Goal: Information Seeking & Learning: Learn about a topic

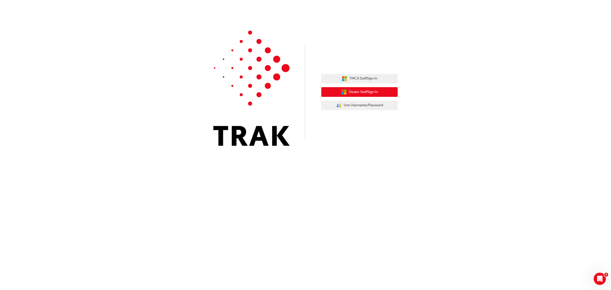
click at [362, 88] on button "Dealer Staff Sign In" at bounding box center [359, 92] width 76 height 10
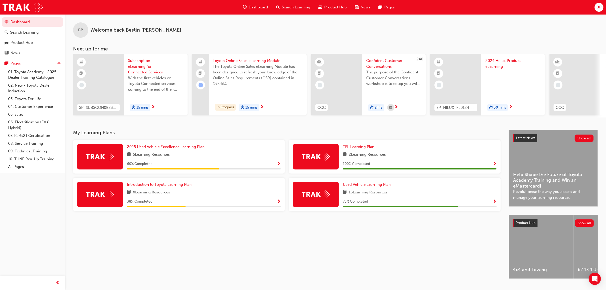
click at [289, 4] on span "Search Learning" at bounding box center [296, 7] width 29 height 6
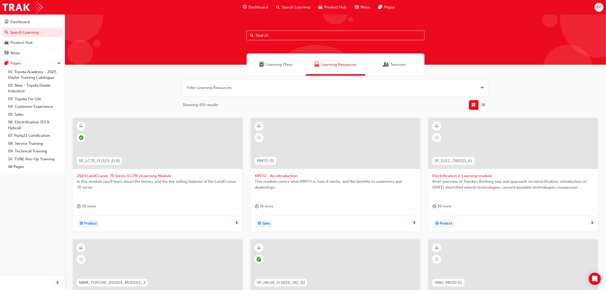
click at [263, 35] on input "text" at bounding box center [335, 36] width 178 height 10
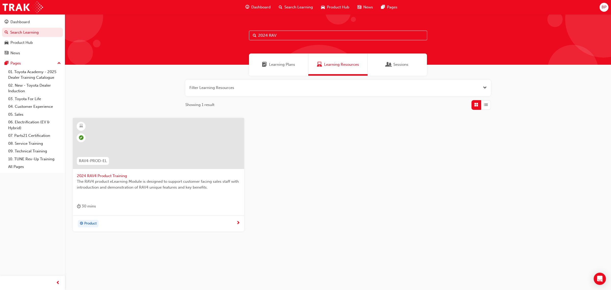
type input "2024 RAV"
click at [101, 176] on span "2024 RAV4 Product Training" at bounding box center [158, 176] width 163 height 6
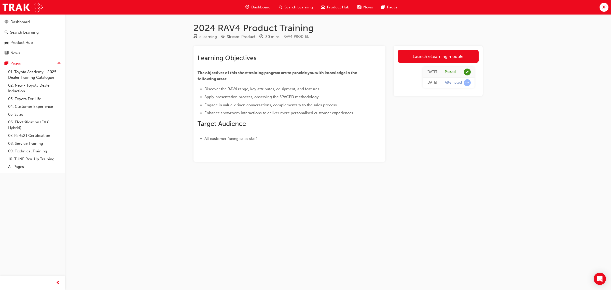
click at [527, 121] on div "2024 RAV4 Product Training eLearning Stream: Product 30 mins RAV4-PROD-EL Learn…" at bounding box center [305, 145] width 611 height 290
drag, startPoint x: 404, startPoint y: 74, endPoint x: 486, endPoint y: 74, distance: 82.0
click at [486, 74] on div "2024 RAV4 Product Training eLearning Stream: Product 30 mins RAV4-PROD-EL Learn…" at bounding box center [337, 100] width 305 height 156
click at [293, 4] on div "Search Learning" at bounding box center [296, 7] width 42 height 10
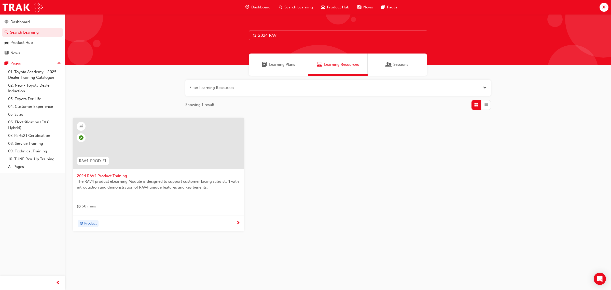
drag, startPoint x: 290, startPoint y: 34, endPoint x: 192, endPoint y: 35, distance: 97.2
click at [192, 35] on div "2024 RAV" at bounding box center [338, 39] width 546 height 50
type input "HiLux p"
click at [116, 176] on span "2024 HiLux Product eLearning" at bounding box center [158, 176] width 163 height 6
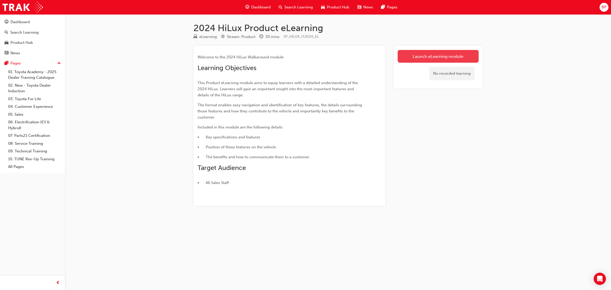
click at [432, 55] on link "Launch eLearning module" at bounding box center [438, 56] width 81 height 13
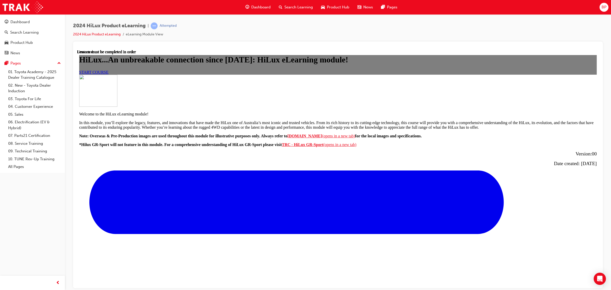
click at [108, 74] on span "START COURSE" at bounding box center [93, 72] width 29 height 4
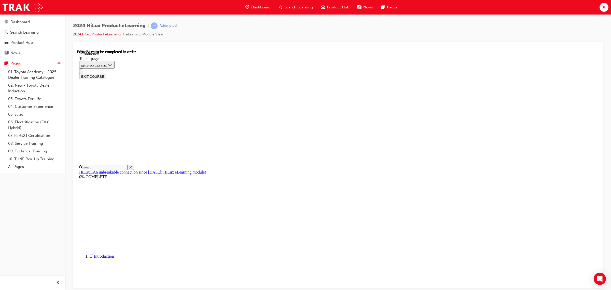
scroll to position [175, 0]
drag, startPoint x: 293, startPoint y: 178, endPoint x: 366, endPoint y: 179, distance: 72.8
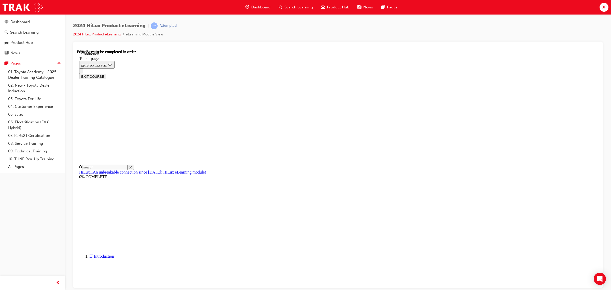
scroll to position [461, 0]
drag, startPoint x: 302, startPoint y: 232, endPoint x: 313, endPoint y: 229, distance: 11.4
drag, startPoint x: 356, startPoint y: 220, endPoint x: 435, endPoint y: 220, distance: 79.4
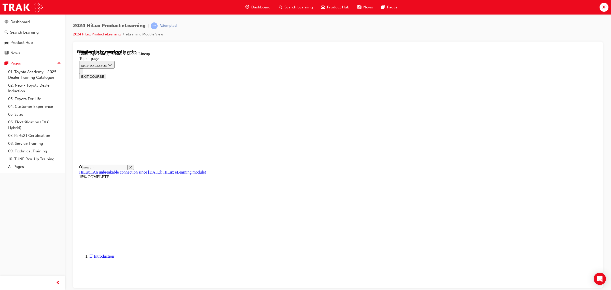
drag, startPoint x: 339, startPoint y: 131, endPoint x: 379, endPoint y: 129, distance: 40.3
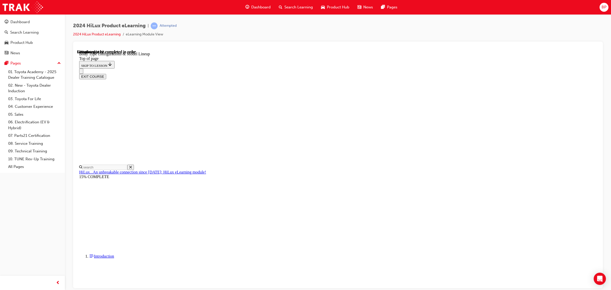
scroll to position [0, 118]
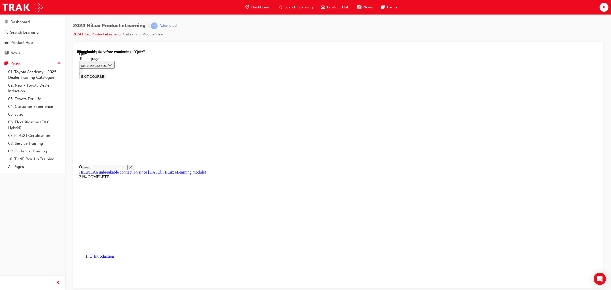
drag, startPoint x: 298, startPoint y: 125, endPoint x: 439, endPoint y: 126, distance: 140.3
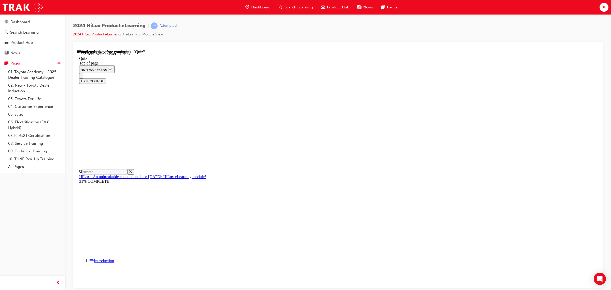
scroll to position [36, 0]
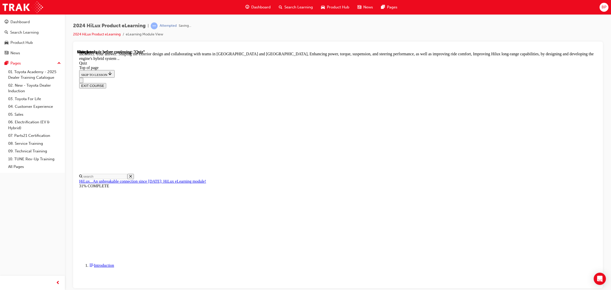
scroll to position [60, 0]
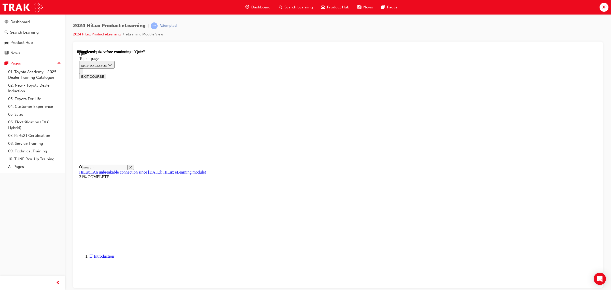
scroll to position [38, 0]
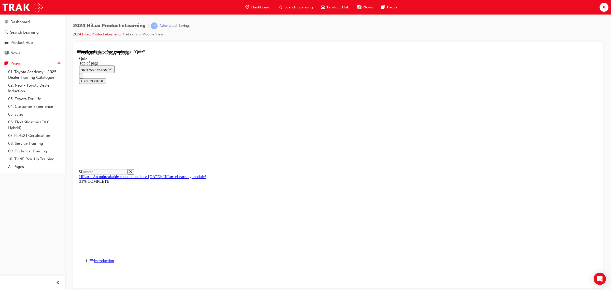
scroll to position [36, 0]
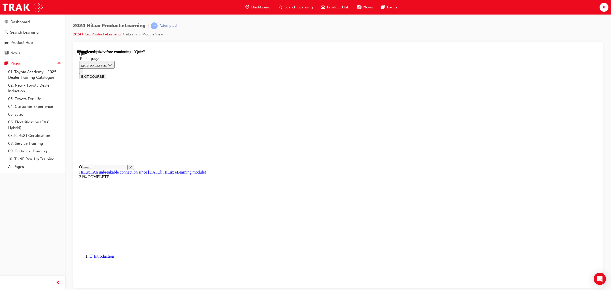
scroll to position [44, 0]
drag, startPoint x: 311, startPoint y: 186, endPoint x: 317, endPoint y: 186, distance: 6.1
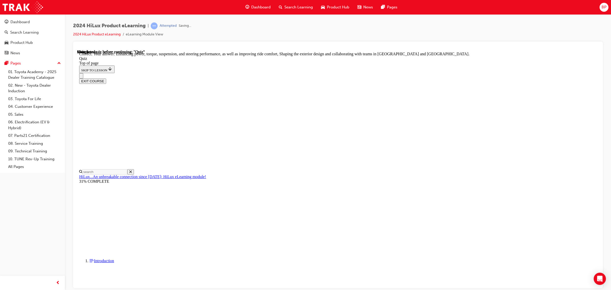
scroll to position [60, 0]
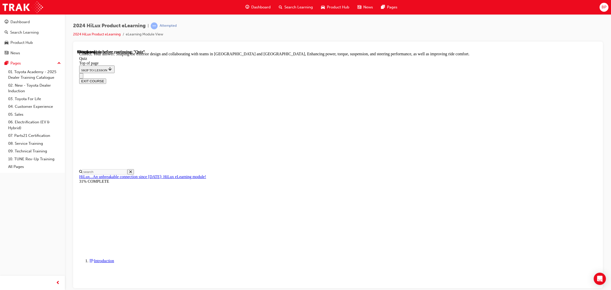
scroll to position [60, 0]
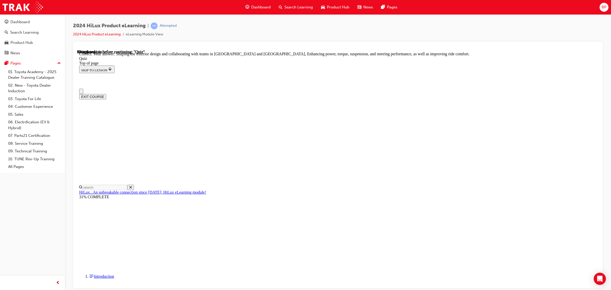
scroll to position [0, 0]
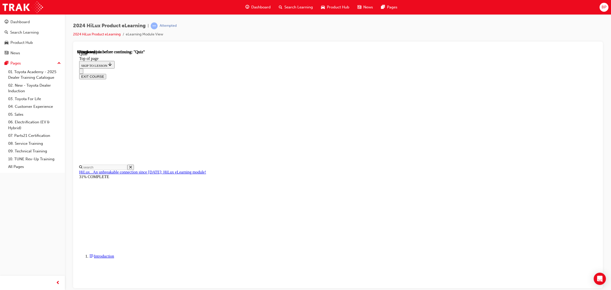
scroll to position [20, 0]
drag, startPoint x: 293, startPoint y: 185, endPoint x: 315, endPoint y: 190, distance: 22.3
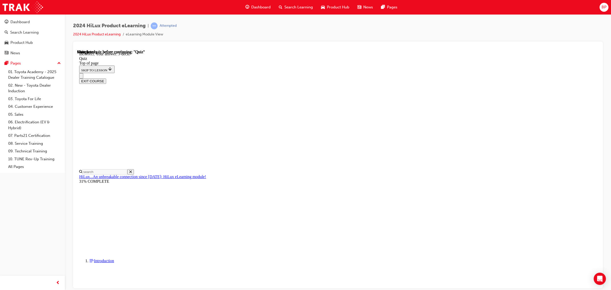
scroll to position [36, 0]
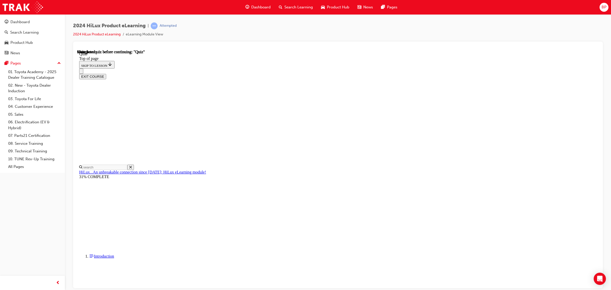
scroll to position [31, 0]
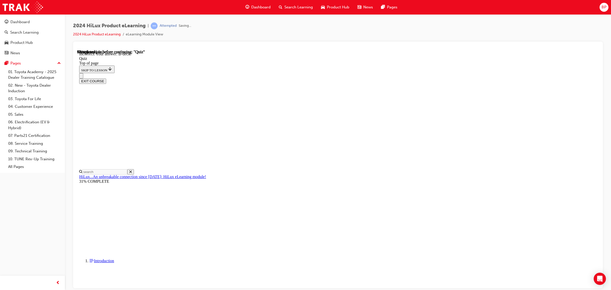
scroll to position [36, 0]
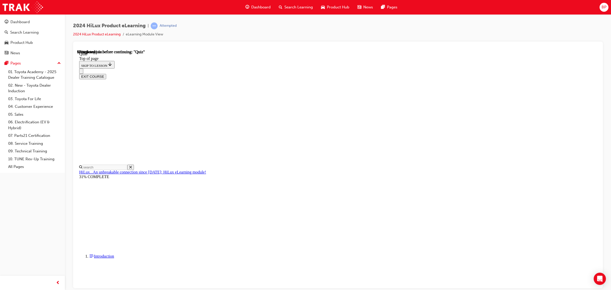
scroll to position [44, 0]
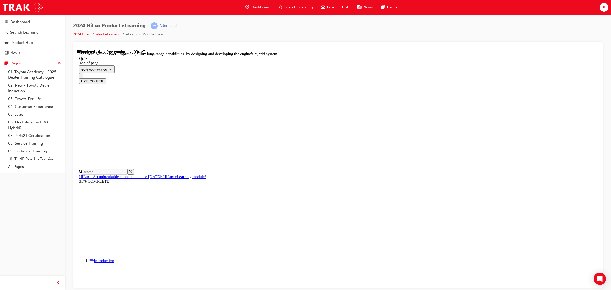
scroll to position [60, 0]
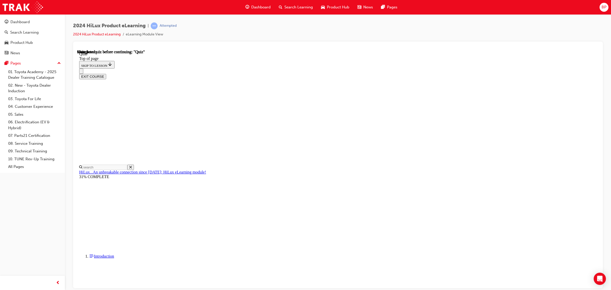
scroll to position [38, 0]
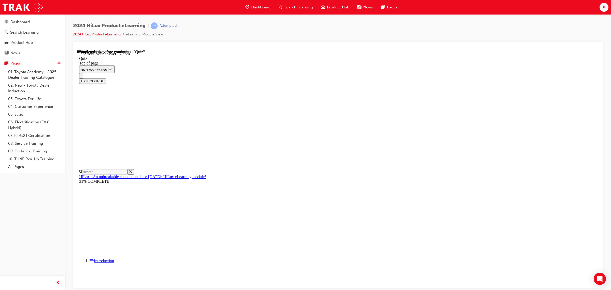
scroll to position [36, 0]
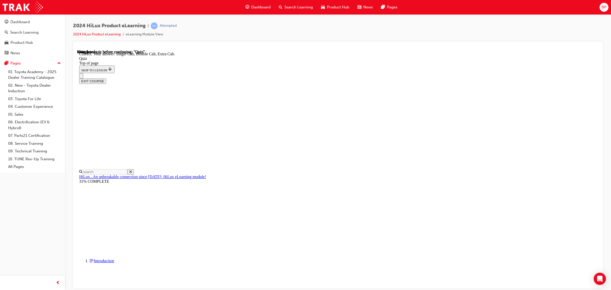
scroll to position [74, 0]
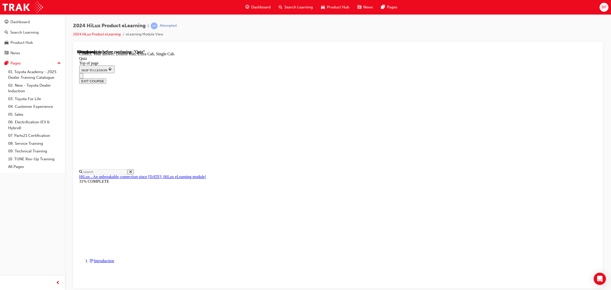
scroll to position [74, 0]
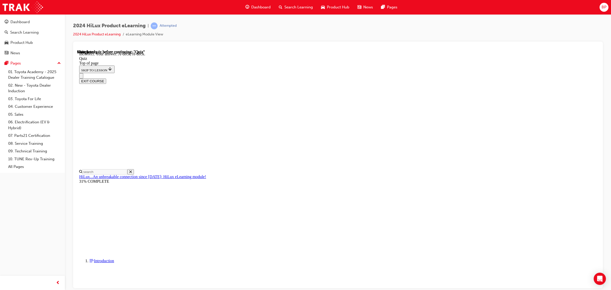
scroll to position [36, 0]
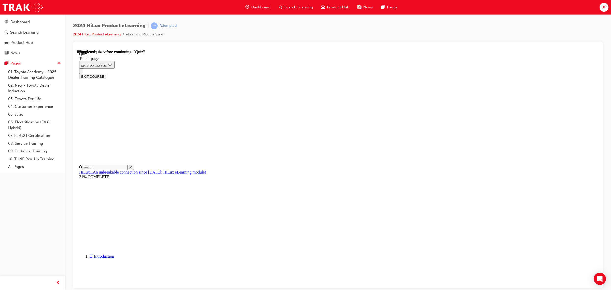
scroll to position [38, 0]
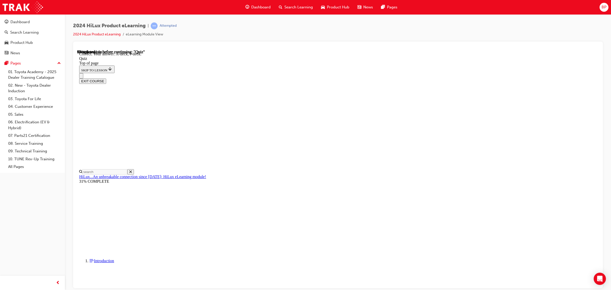
scroll to position [36, 0]
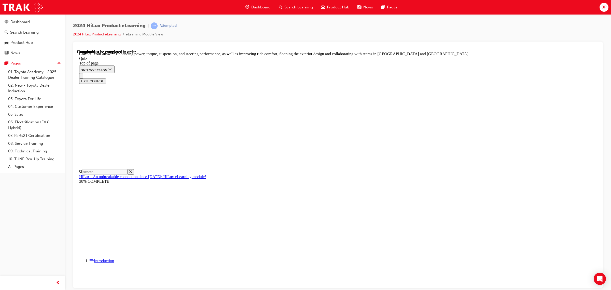
scroll to position [60, 0]
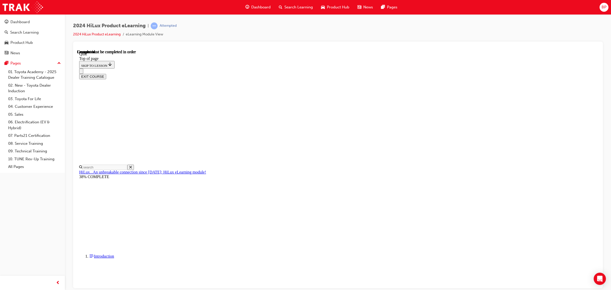
scroll to position [38, 0]
drag, startPoint x: 363, startPoint y: 284, endPoint x: 366, endPoint y: 281, distance: 4.0
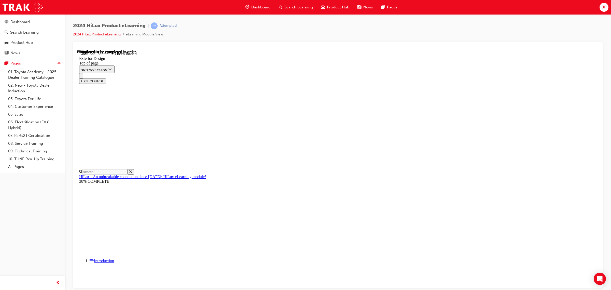
scroll to position [902, 0]
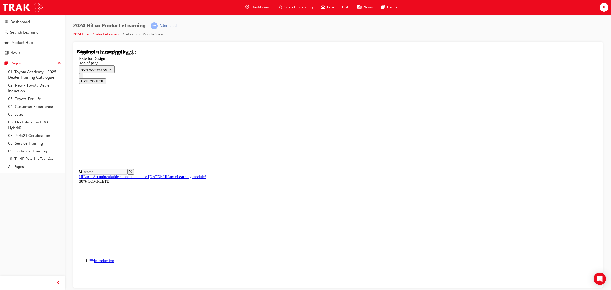
scroll to position [1276, 0]
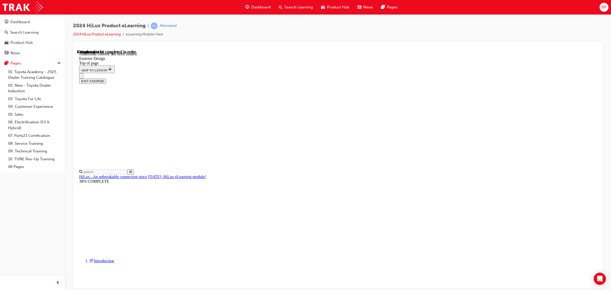
scroll to position [1785, 0]
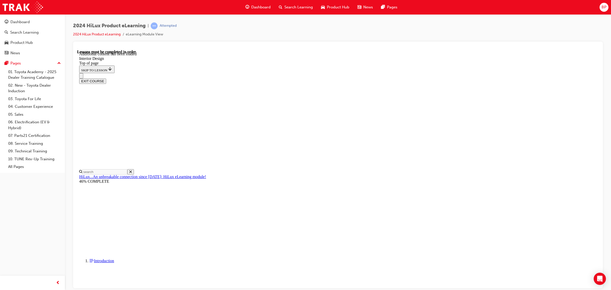
scroll to position [161, 0]
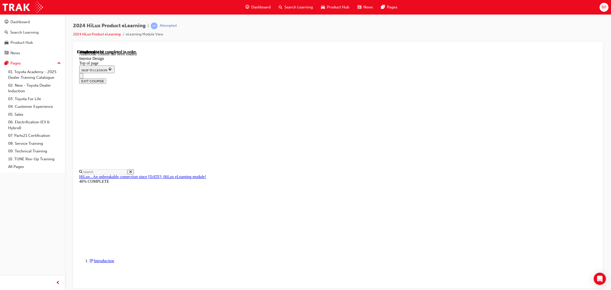
drag, startPoint x: 518, startPoint y: 218, endPoint x: 516, endPoint y: 223, distance: 5.1
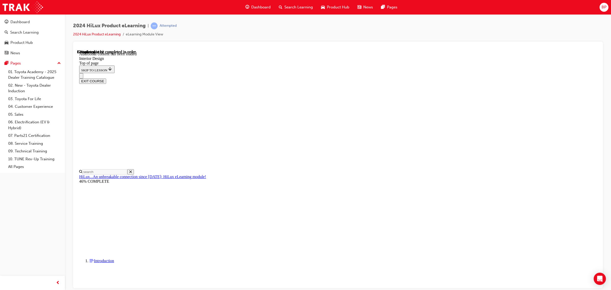
scroll to position [824, 0]
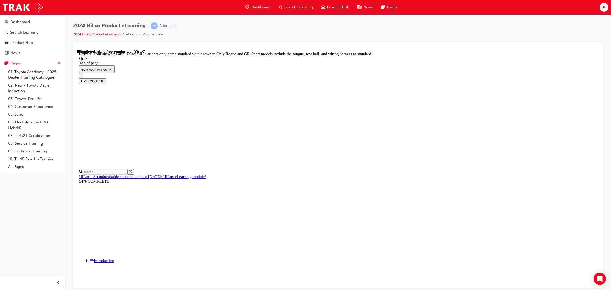
scroll to position [16, 0]
drag, startPoint x: 292, startPoint y: 124, endPoint x: 483, endPoint y: 136, distance: 191.0
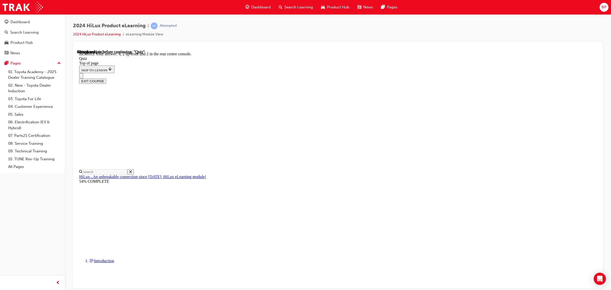
scroll to position [24, 0]
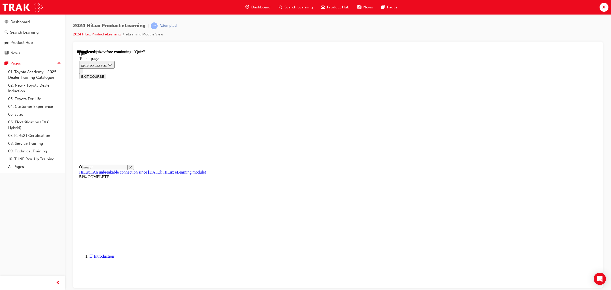
scroll to position [16, 0]
drag, startPoint x: 312, startPoint y: 122, endPoint x: 465, endPoint y: 126, distance: 152.5
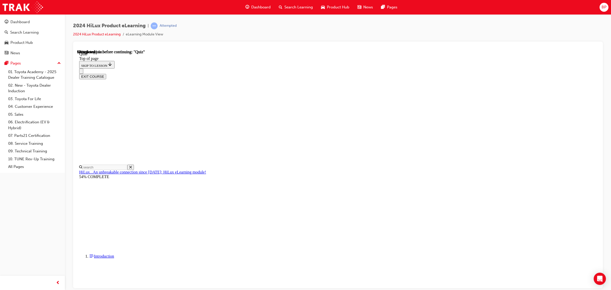
drag, startPoint x: 296, startPoint y: 122, endPoint x: 475, endPoint y: 134, distance: 179.5
drag, startPoint x: 292, startPoint y: 142, endPoint x: 362, endPoint y: 145, distance: 70.1
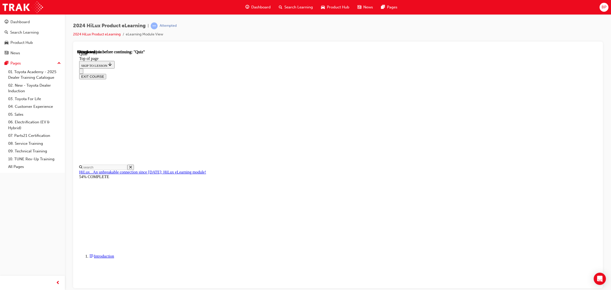
drag, startPoint x: 288, startPoint y: 121, endPoint x: 415, endPoint y: 126, distance: 127.9
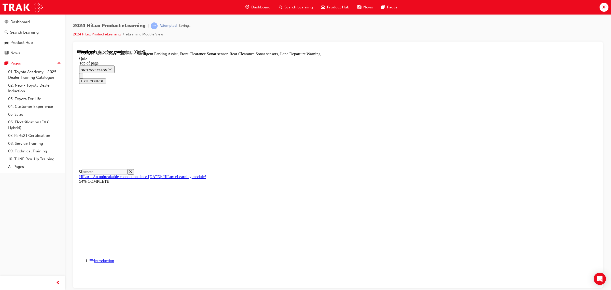
scroll to position [36, 0]
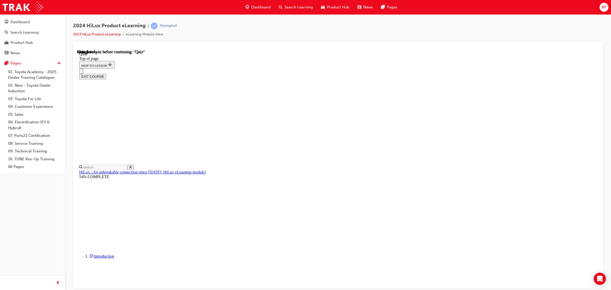
scroll to position [31, 0]
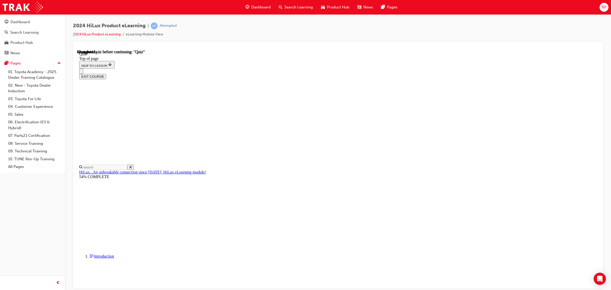
drag, startPoint x: 314, startPoint y: 147, endPoint x: 332, endPoint y: 150, distance: 17.5
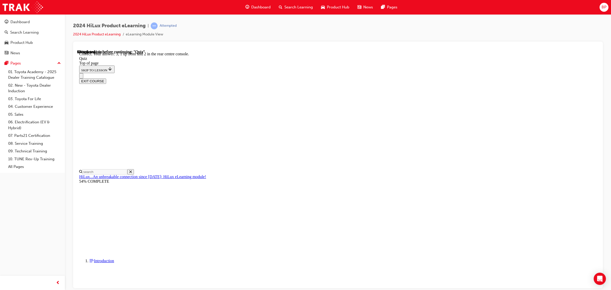
scroll to position [20, 0]
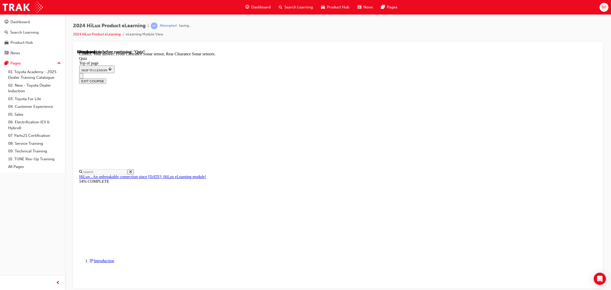
scroll to position [36, 0]
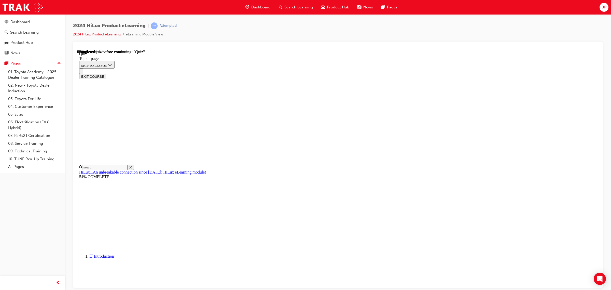
scroll to position [16, 0]
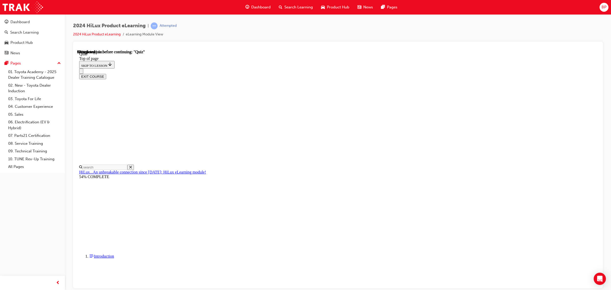
drag, startPoint x: 321, startPoint y: 123, endPoint x: 469, endPoint y: 127, distance: 147.9
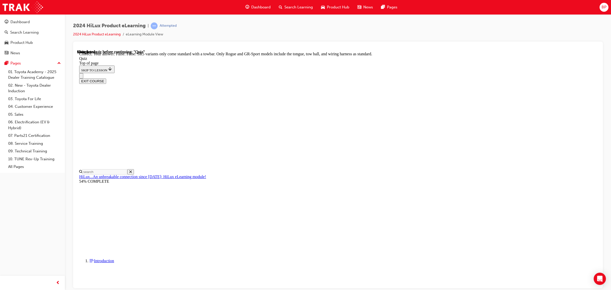
scroll to position [35, 0]
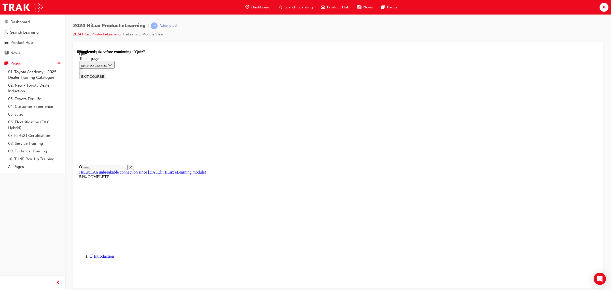
scroll to position [38, 0]
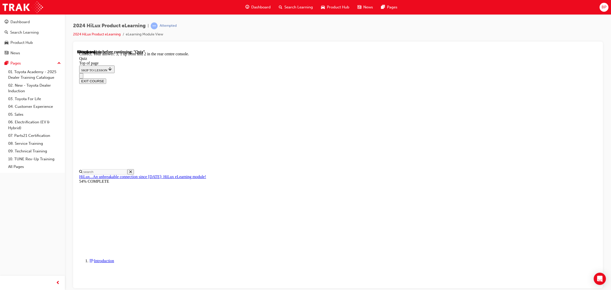
scroll to position [24, 0]
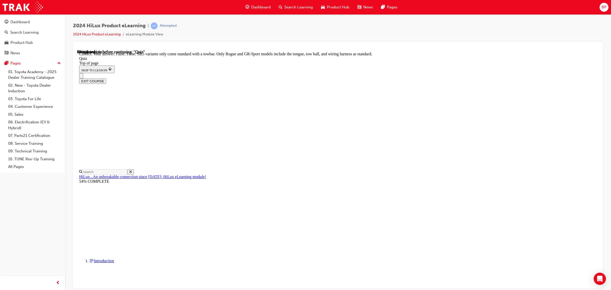
scroll to position [35, 0]
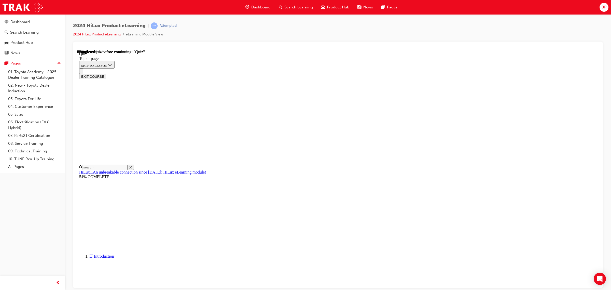
scroll to position [20, 0]
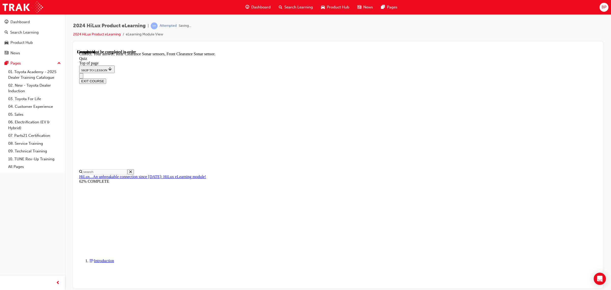
scroll to position [36, 0]
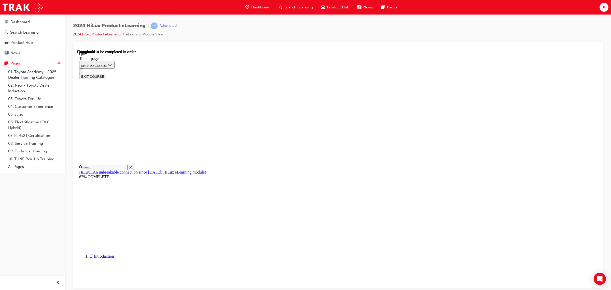
scroll to position [38, 0]
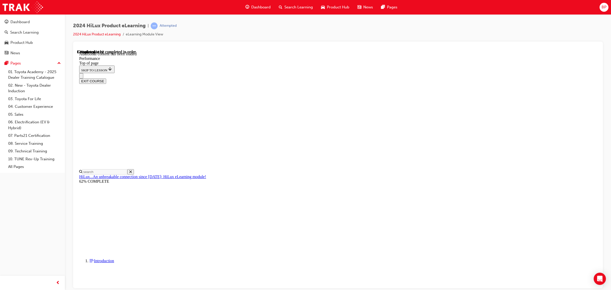
scroll to position [426, 0]
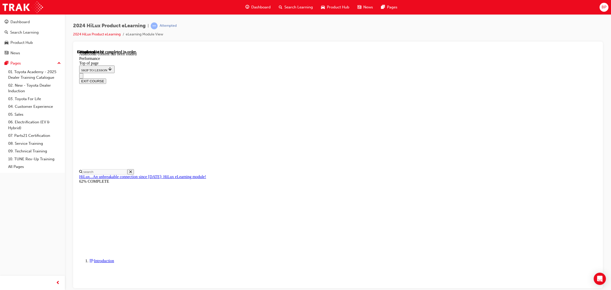
drag, startPoint x: 311, startPoint y: 186, endPoint x: 319, endPoint y: 188, distance: 8.8
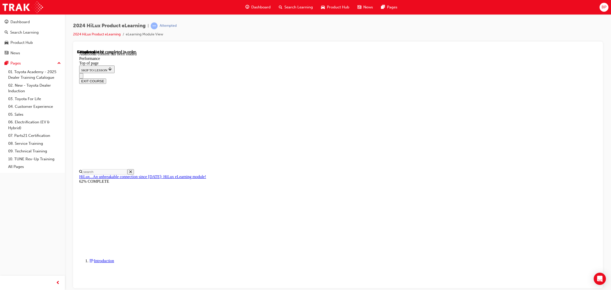
scroll to position [2209, 0]
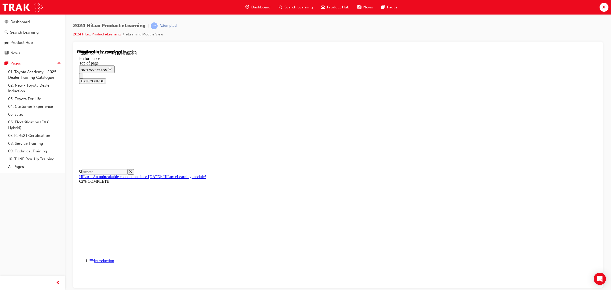
scroll to position [2882, 0]
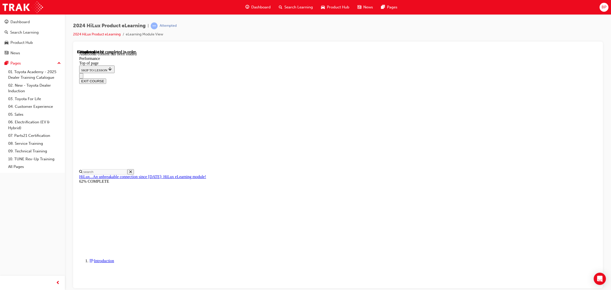
scroll to position [3333, 0]
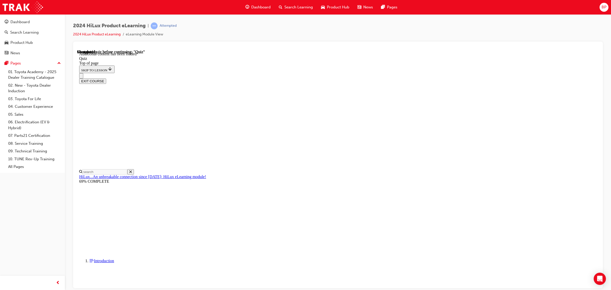
drag, startPoint x: 371, startPoint y: 265, endPoint x: 375, endPoint y: 259, distance: 6.9
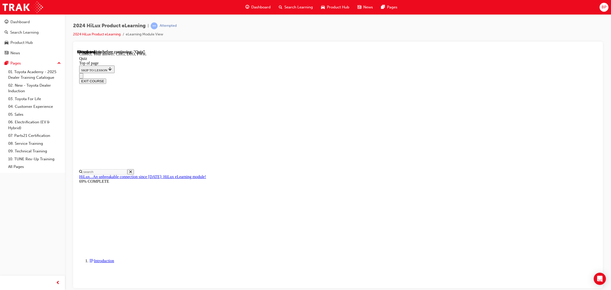
drag, startPoint x: 371, startPoint y: 253, endPoint x: 367, endPoint y: 253, distance: 4.1
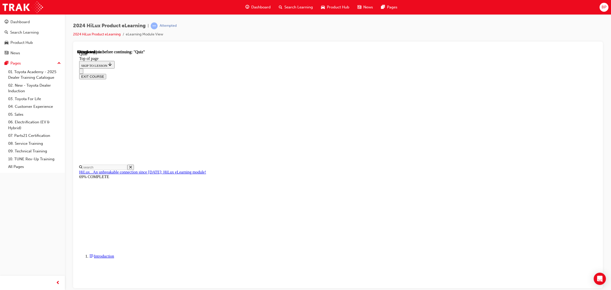
drag, startPoint x: 345, startPoint y: 154, endPoint x: 283, endPoint y: 121, distance: 70.5
drag, startPoint x: 425, startPoint y: 151, endPoint x: 429, endPoint y: 146, distance: 6.2
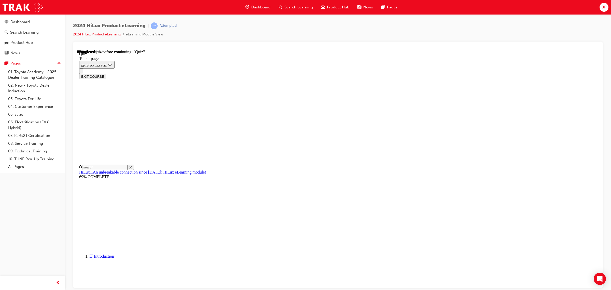
drag, startPoint x: 439, startPoint y: 142, endPoint x: 271, endPoint y: 116, distance: 170.1
copy p "Up to what fuel consumption gains in percentage are achieved by combining the o…"
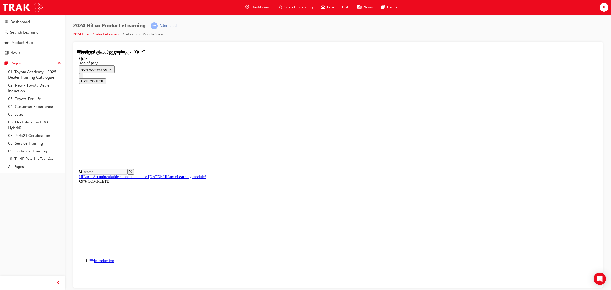
scroll to position [62, 0]
drag, startPoint x: 370, startPoint y: 266, endPoint x: 364, endPoint y: 262, distance: 6.7
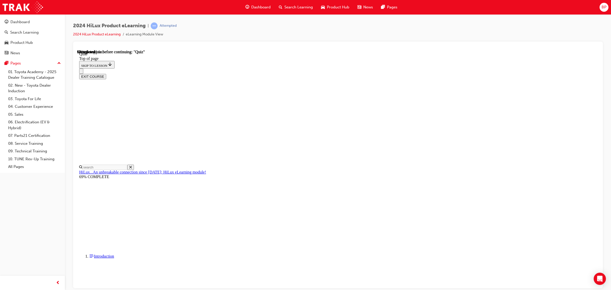
drag, startPoint x: 286, startPoint y: 114, endPoint x: 476, endPoint y: 126, distance: 190.6
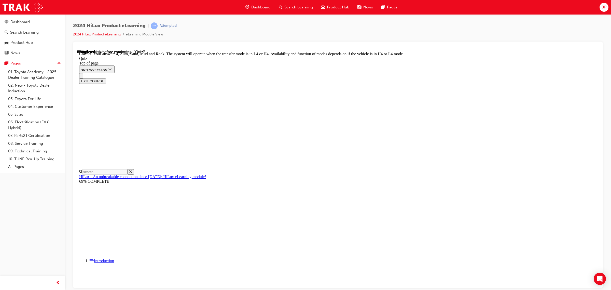
scroll to position [82, 0]
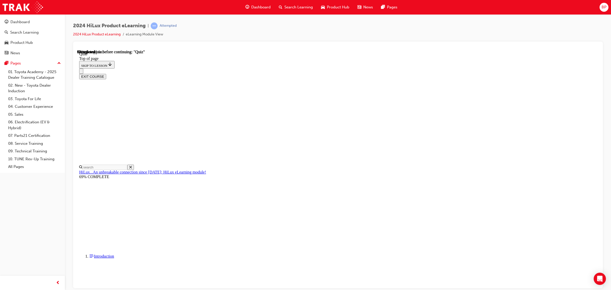
scroll to position [29, 0]
drag, startPoint x: 301, startPoint y: 114, endPoint x: 468, endPoint y: 117, distance: 167.5
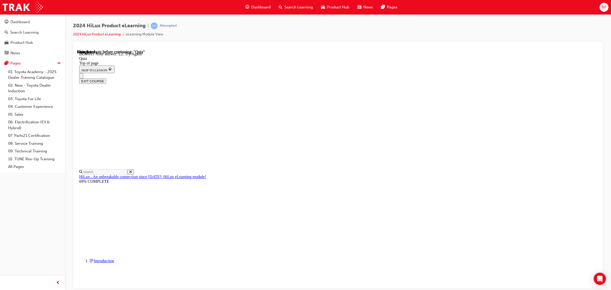
scroll to position [70, 0]
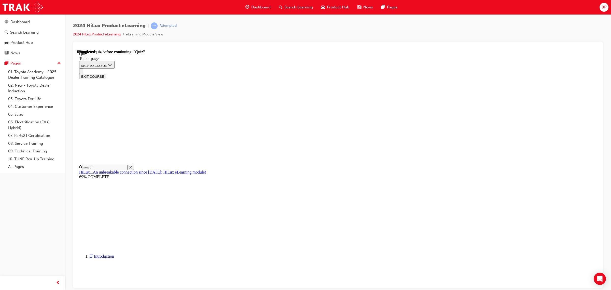
drag, startPoint x: 329, startPoint y: 131, endPoint x: 441, endPoint y: 134, distance: 111.5
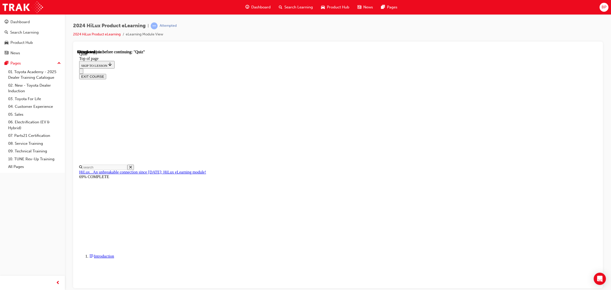
scroll to position [29, 0]
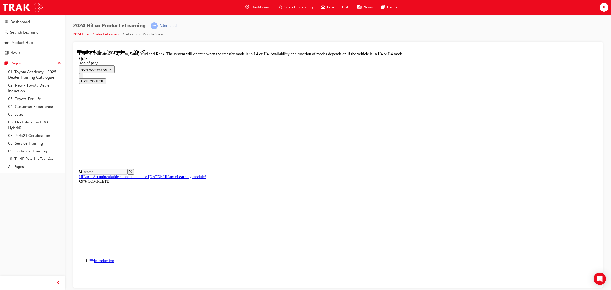
scroll to position [82, 0]
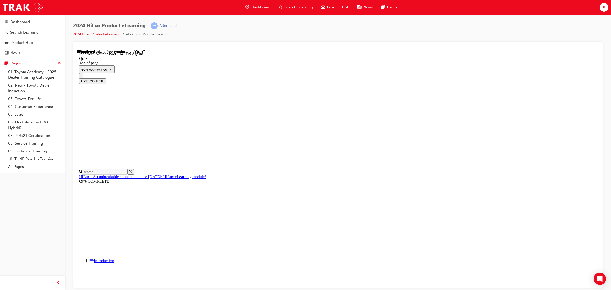
scroll to position [70, 0]
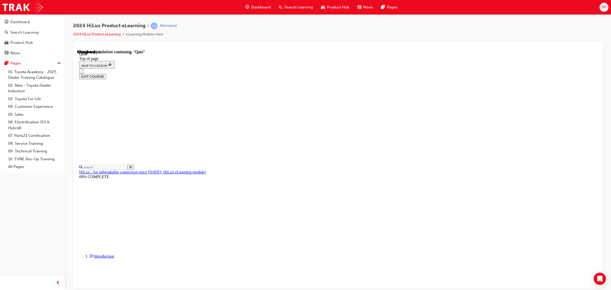
scroll to position [45, 0]
drag, startPoint x: 357, startPoint y: 247, endPoint x: 374, endPoint y: 240, distance: 18.0
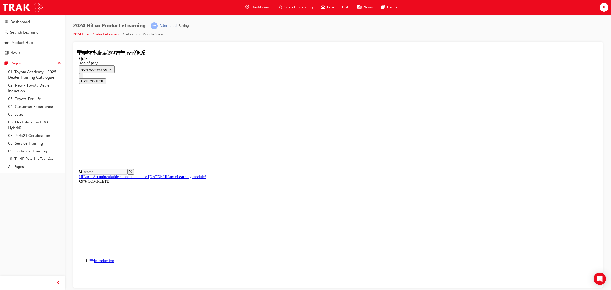
scroll to position [109, 0]
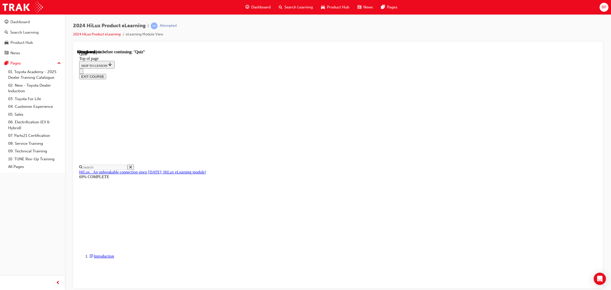
scroll to position [76, 0]
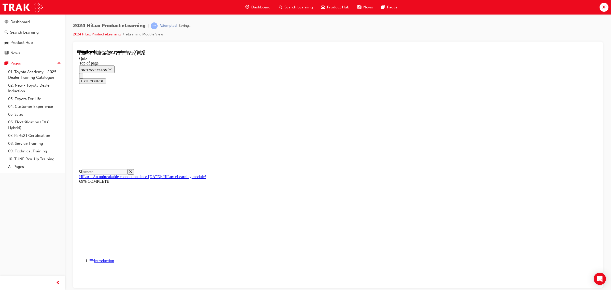
scroll to position [109, 0]
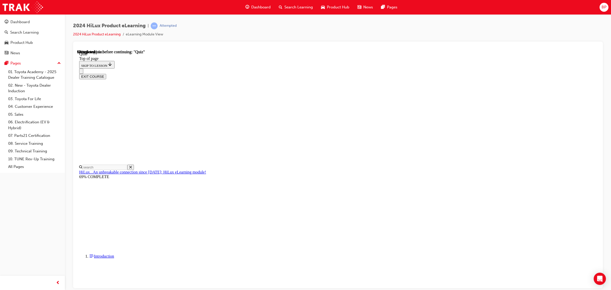
scroll to position [29, 0]
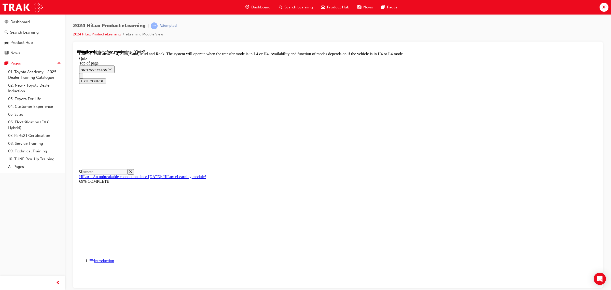
scroll to position [82, 0]
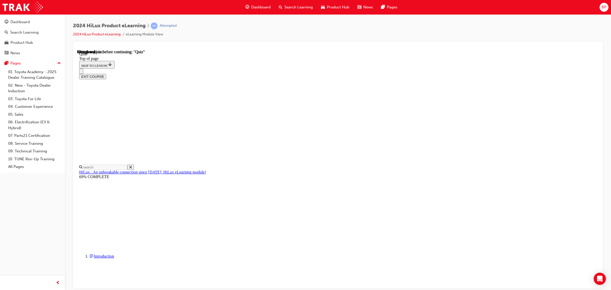
scroll to position [46, 0]
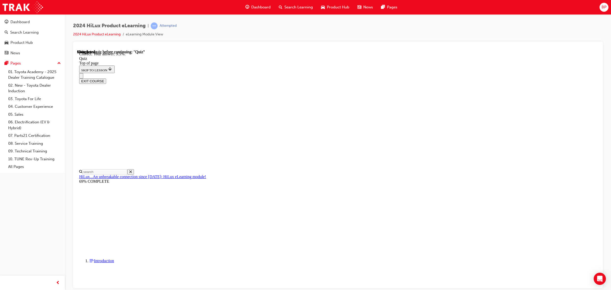
scroll to position [62, 0]
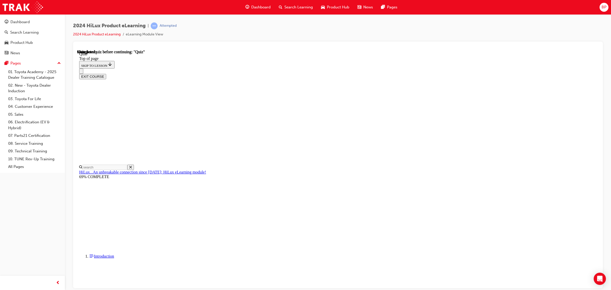
drag, startPoint x: 305, startPoint y: 177, endPoint x: 327, endPoint y: 184, distance: 22.6
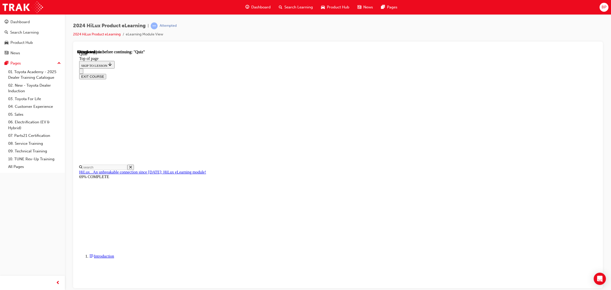
scroll to position [29, 0]
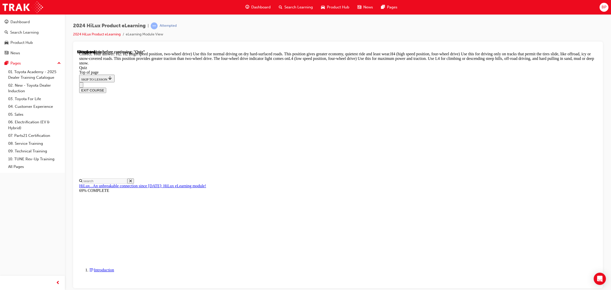
scroll to position [124, 0]
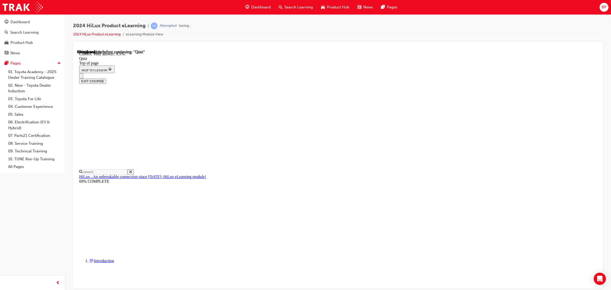
scroll to position [62, 0]
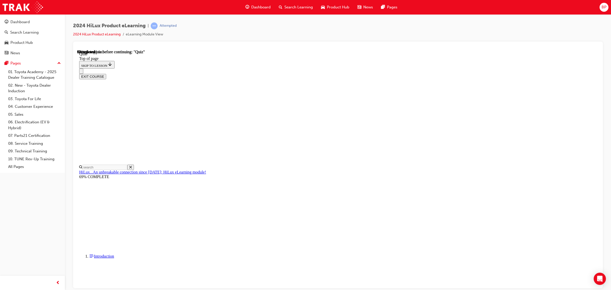
scroll to position [29, 0]
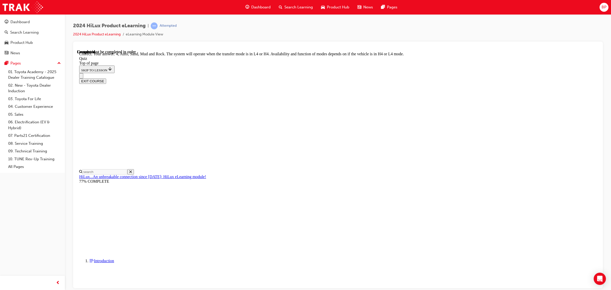
scroll to position [82, 0]
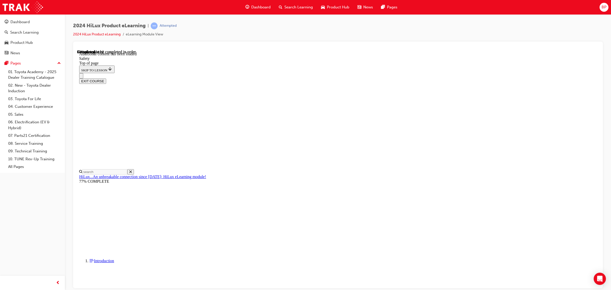
scroll to position [213, 0]
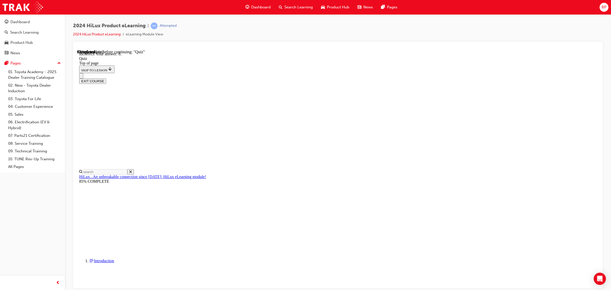
scroll to position [16, 0]
drag, startPoint x: 342, startPoint y: 133, endPoint x: 270, endPoint y: 119, distance: 73.5
drag, startPoint x: 315, startPoint y: 127, endPoint x: 303, endPoint y: 131, distance: 12.2
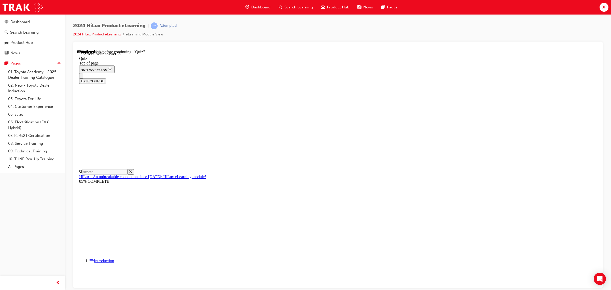
drag, startPoint x: 285, startPoint y: 124, endPoint x: 434, endPoint y: 125, distance: 149.2
copy p "Which iteration of Toyota Safety Sense (TSS) comes standard on the HiLux?"
drag, startPoint x: 336, startPoint y: 201, endPoint x: 383, endPoint y: 240, distance: 61.4
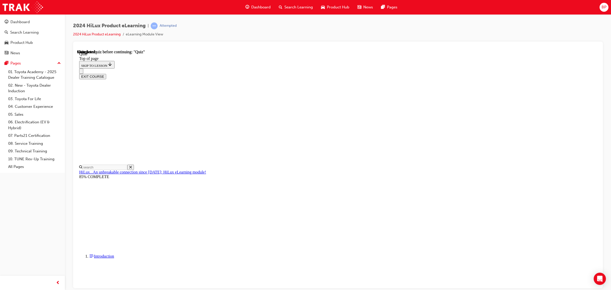
scroll to position [38, 0]
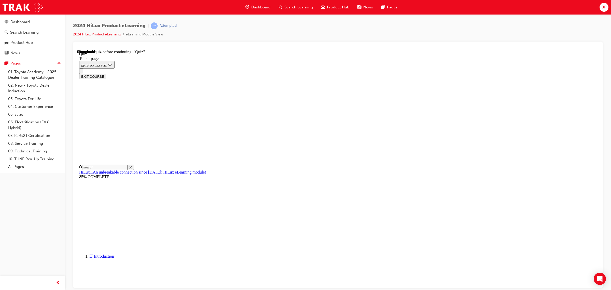
drag, startPoint x: 401, startPoint y: 124, endPoint x: 283, endPoint y: 121, distance: 118.4
copy p "How many SRS Air Bags does the Double-Cab Hilux have?"
drag, startPoint x: 294, startPoint y: 195, endPoint x: 315, endPoint y: 199, distance: 21.3
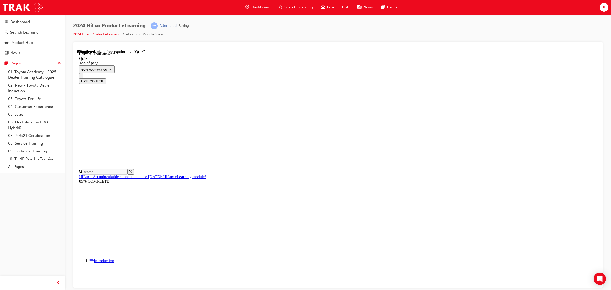
scroll to position [24, 0]
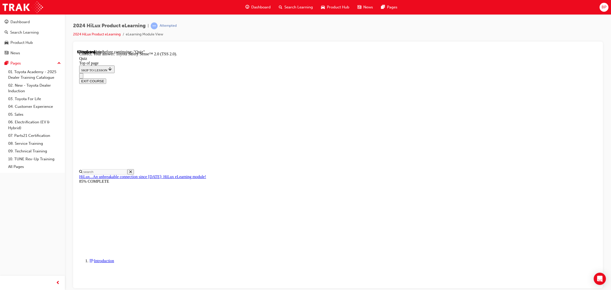
scroll to position [24, 0]
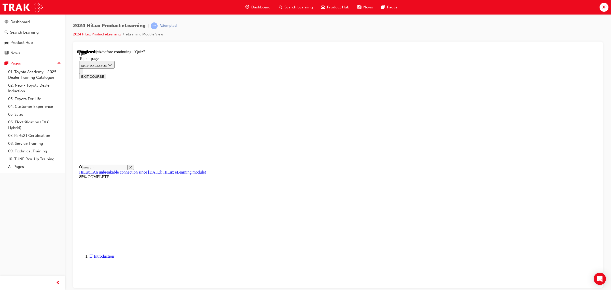
drag, startPoint x: 301, startPoint y: 176, endPoint x: 304, endPoint y: 177, distance: 3.3
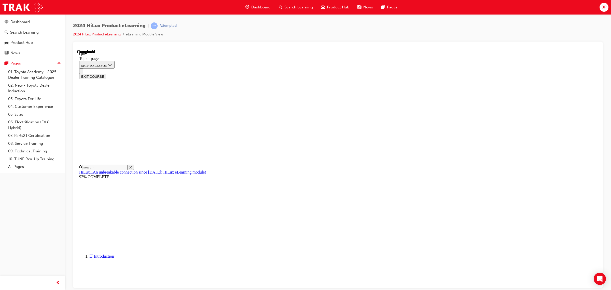
scroll to position [38, 0]
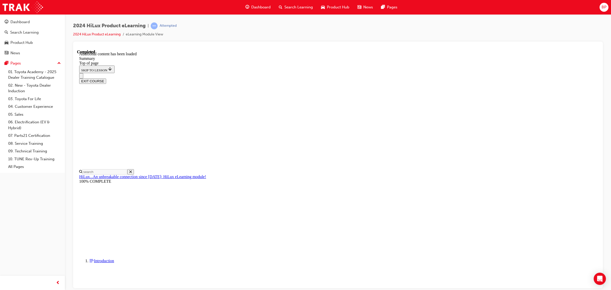
scroll to position [450, 0]
click at [394, 73] on div "EXIT COURSE" at bounding box center [335, 78] width 513 height 11
click at [296, 4] on span "Search Learning" at bounding box center [298, 7] width 29 height 6
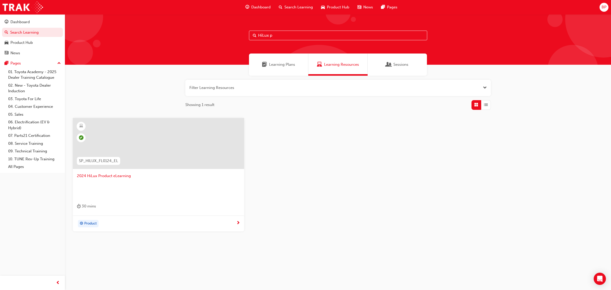
click at [300, 129] on div "SP_HILUX_FL0124_EL 2024 HiLux Product eLearning 30 mins Product" at bounding box center [338, 179] width 538 height 122
drag, startPoint x: 276, startPoint y: 34, endPoint x: 238, endPoint y: 35, distance: 38.4
click at [238, 35] on div "HiLux p" at bounding box center [338, 39] width 546 height 50
type input "corolla hatch"
click at [120, 175] on span "2024 Corolla Hatch Product Training" at bounding box center [158, 176] width 163 height 6
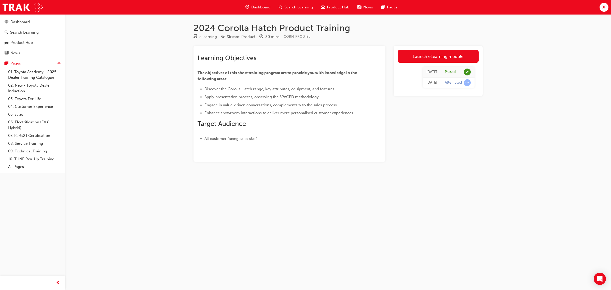
click at [292, 3] on div "Search Learning" at bounding box center [296, 7] width 42 height 10
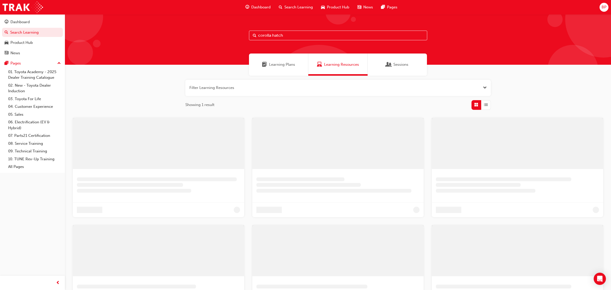
drag, startPoint x: 292, startPoint y: 33, endPoint x: 124, endPoint y: 34, distance: 168.0
click at [124, 34] on div "corolla hatch" at bounding box center [338, 39] width 546 height 50
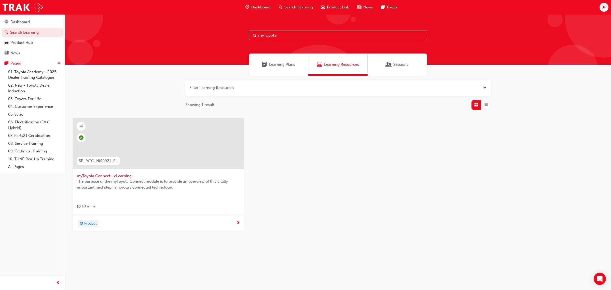
type input "myToyota"
click at [90, 175] on span "myToyota Connect - eLearning" at bounding box center [158, 176] width 163 height 6
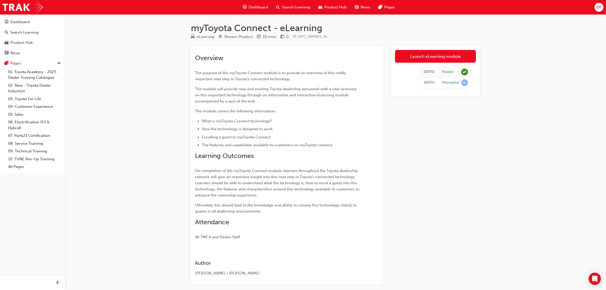
click at [502, 162] on div "myToyota Connect - eLearning eLearning Stream: Product 10 mins 0 SP_MTC_NM0921_…" at bounding box center [303, 156] width 606 height 313
click at [289, 11] on div "Search Learning" at bounding box center [293, 7] width 42 height 10
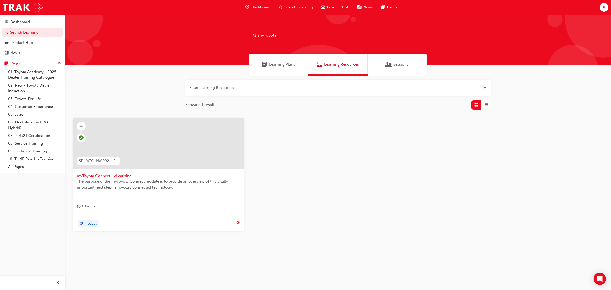
drag, startPoint x: 279, startPoint y: 33, endPoint x: 122, endPoint y: 34, distance: 157.1
click at [134, 33] on div "myToyota" at bounding box center [338, 39] width 546 height 50
type input "subscri"
click at [111, 175] on span "Subscription eLearning for Connected Services" at bounding box center [158, 176] width 163 height 6
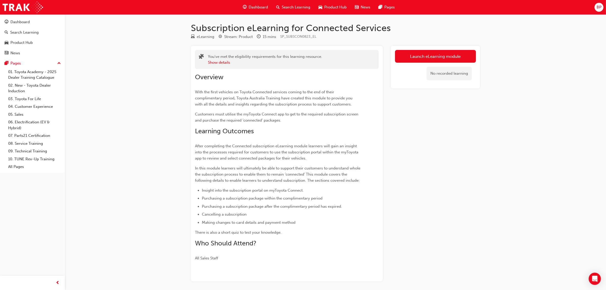
click at [436, 166] on div "Launch eLearning module No recorded learning" at bounding box center [435, 163] width 89 height 235
click at [489, 71] on div "Subscription eLearning for Connected Services eLearning Stream: Product 15 mins…" at bounding box center [303, 155] width 606 height 310
click at [435, 55] on link "Launch eLearning module" at bounding box center [435, 56] width 81 height 13
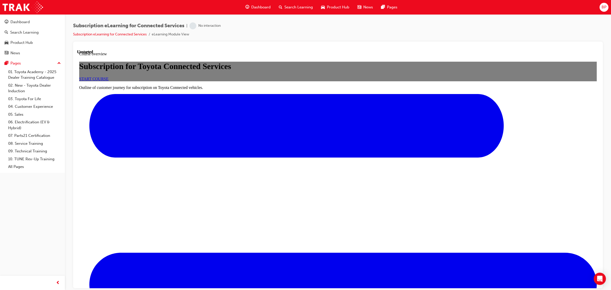
click at [108, 81] on link "START COURSE" at bounding box center [93, 78] width 29 height 4
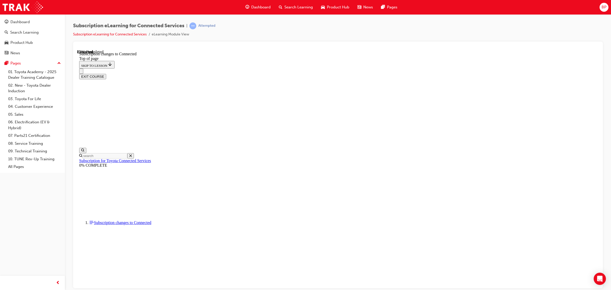
scroll to position [220, 0]
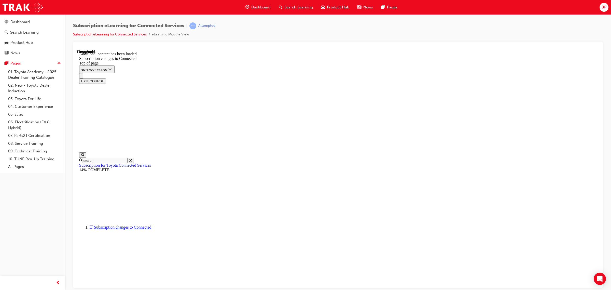
scroll to position [706, 0]
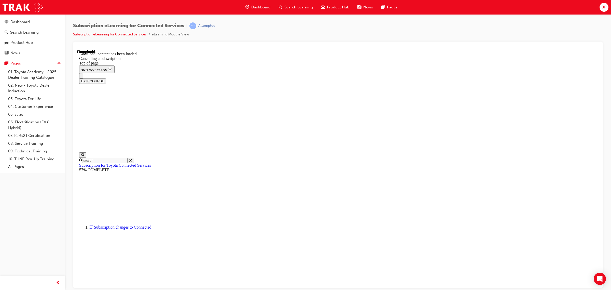
scroll to position [414, 0]
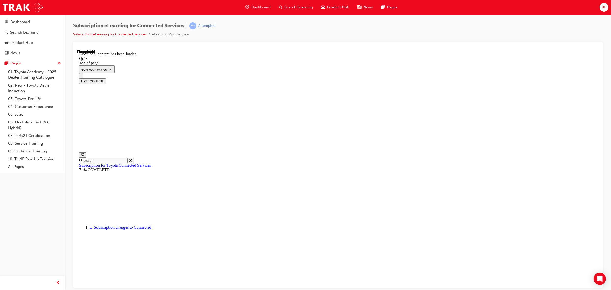
drag, startPoint x: 300, startPoint y: 124, endPoint x: 447, endPoint y: 129, distance: 147.4
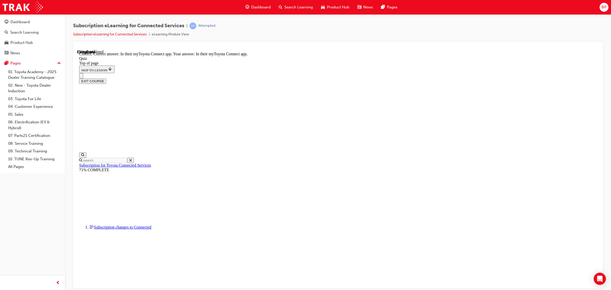
scroll to position [16, 0]
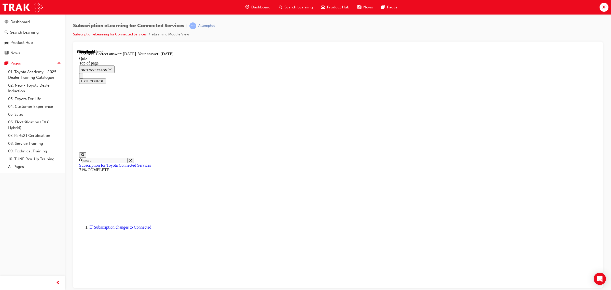
scroll to position [16, 0]
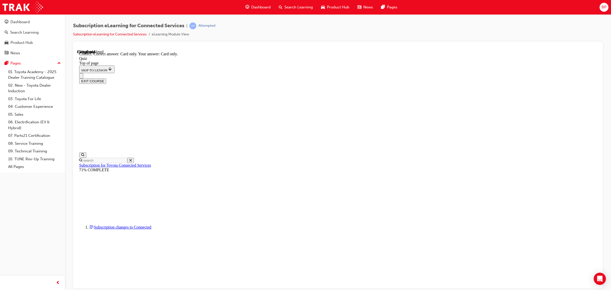
scroll to position [16, 0]
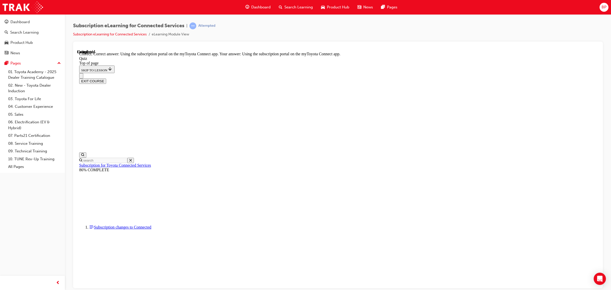
scroll to position [16, 0]
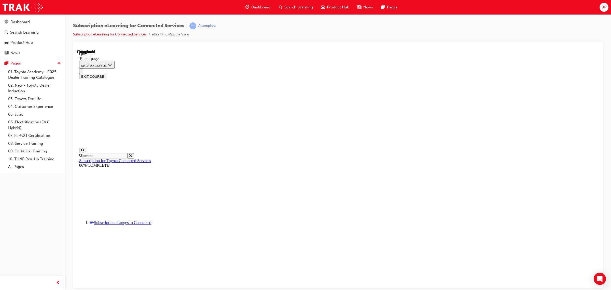
scroll to position [38, 0]
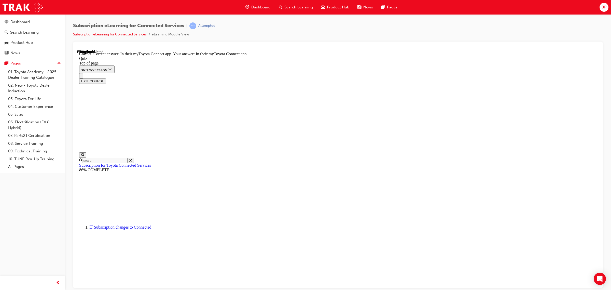
scroll to position [18, 0]
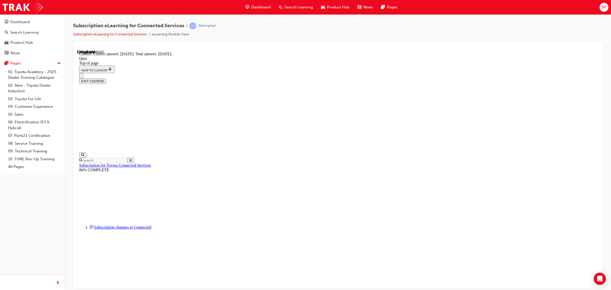
scroll to position [18, 0]
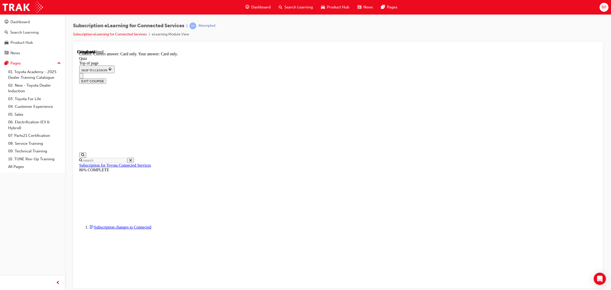
scroll to position [16, 0]
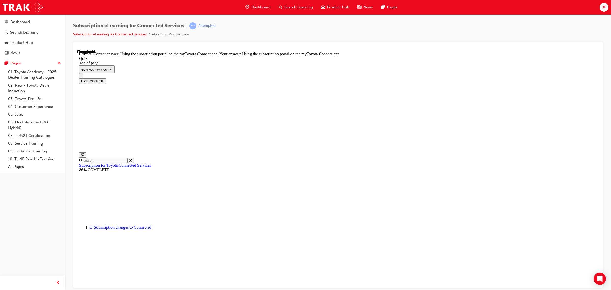
scroll to position [16, 0]
drag, startPoint x: 360, startPoint y: 259, endPoint x: 366, endPoint y: 259, distance: 5.4
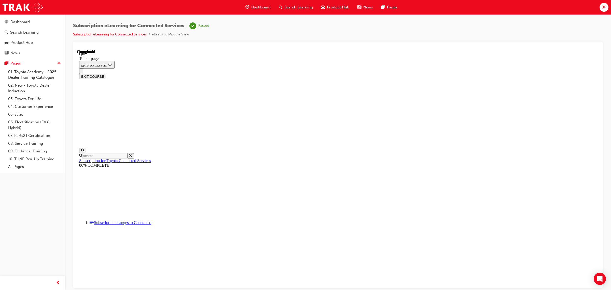
scroll to position [38, 0]
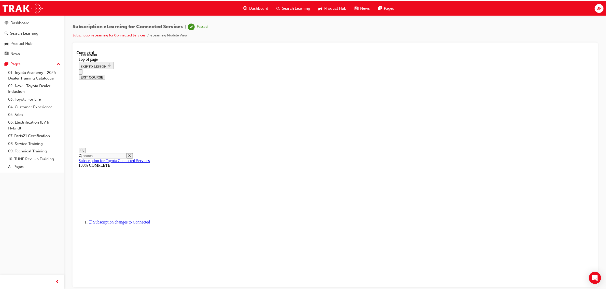
scroll to position [0, 0]
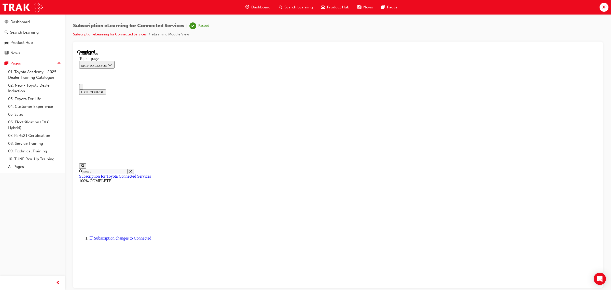
click at [604, 6] on span "BP" at bounding box center [603, 7] width 5 height 6
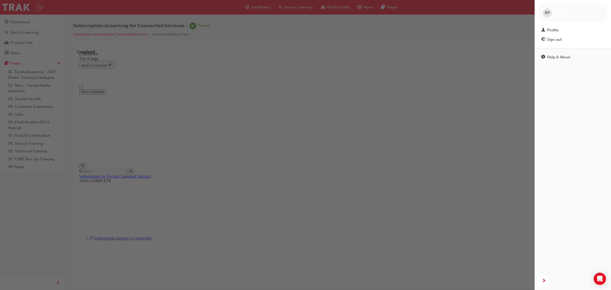
click at [545, 25] on div "BP [PERSON_NAME] 657331 Profile Sign out" at bounding box center [573, 24] width 76 height 48
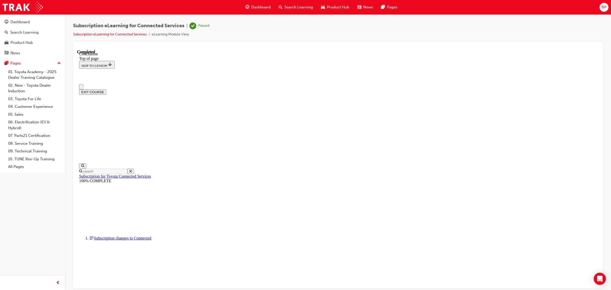
click at [603, 8] on span "BP" at bounding box center [603, 7] width 5 height 6
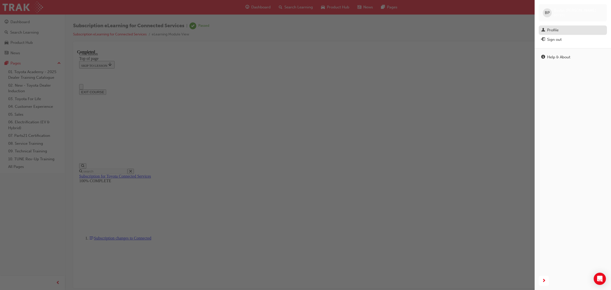
click at [549, 31] on div "Profile" at bounding box center [552, 30] width 11 height 6
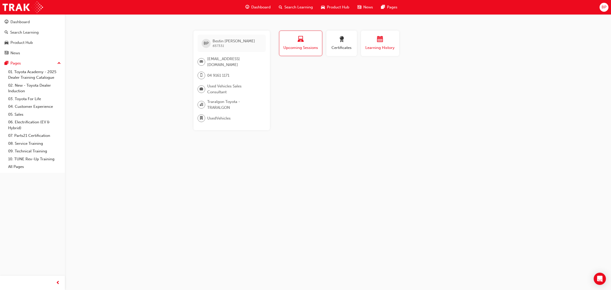
click at [371, 42] on div "button" at bounding box center [380, 40] width 31 height 8
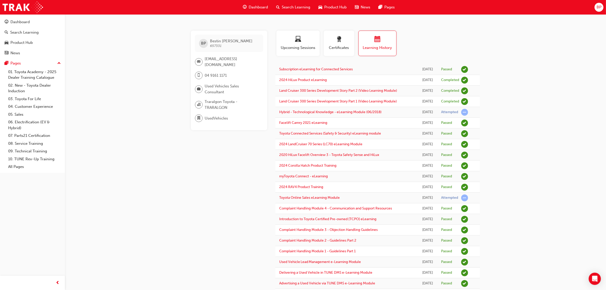
click at [508, 145] on div "BP Bestin Paul 657331 [EMAIL_ADDRESS][DOMAIN_NAME] 04 9161 1171 Used Vehicles S…" at bounding box center [303, 182] width 606 height 365
click at [136, 143] on div "BP Bestin Paul 657331 [EMAIL_ADDRESS][DOMAIN_NAME] 04 9161 1171 Used Vehicles S…" at bounding box center [303, 182] width 606 height 365
click at [599, 7] on span "BP" at bounding box center [599, 7] width 5 height 6
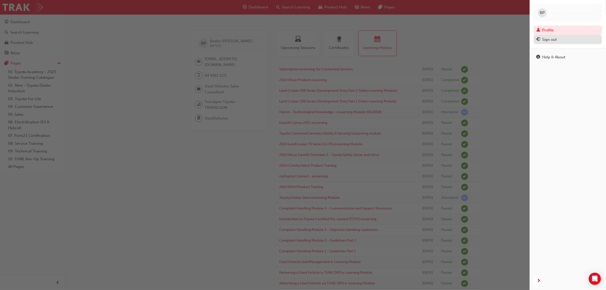
click at [559, 38] on div "Sign out" at bounding box center [567, 39] width 63 height 6
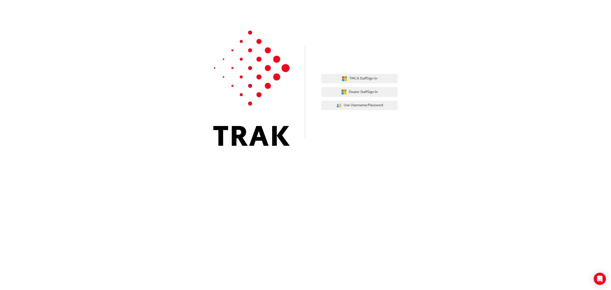
drag, startPoint x: 496, startPoint y: 50, endPoint x: 477, endPoint y: 2, distance: 52.7
click at [496, 50] on div "TMCA Staff Sign In Dealer Staff Sign In User Authentication Icon - Blue Person,…" at bounding box center [305, 76] width 611 height 153
click at [353, 89] on span "Dealer Staff Sign In" at bounding box center [363, 92] width 29 height 6
